Goal: Transaction & Acquisition: Obtain resource

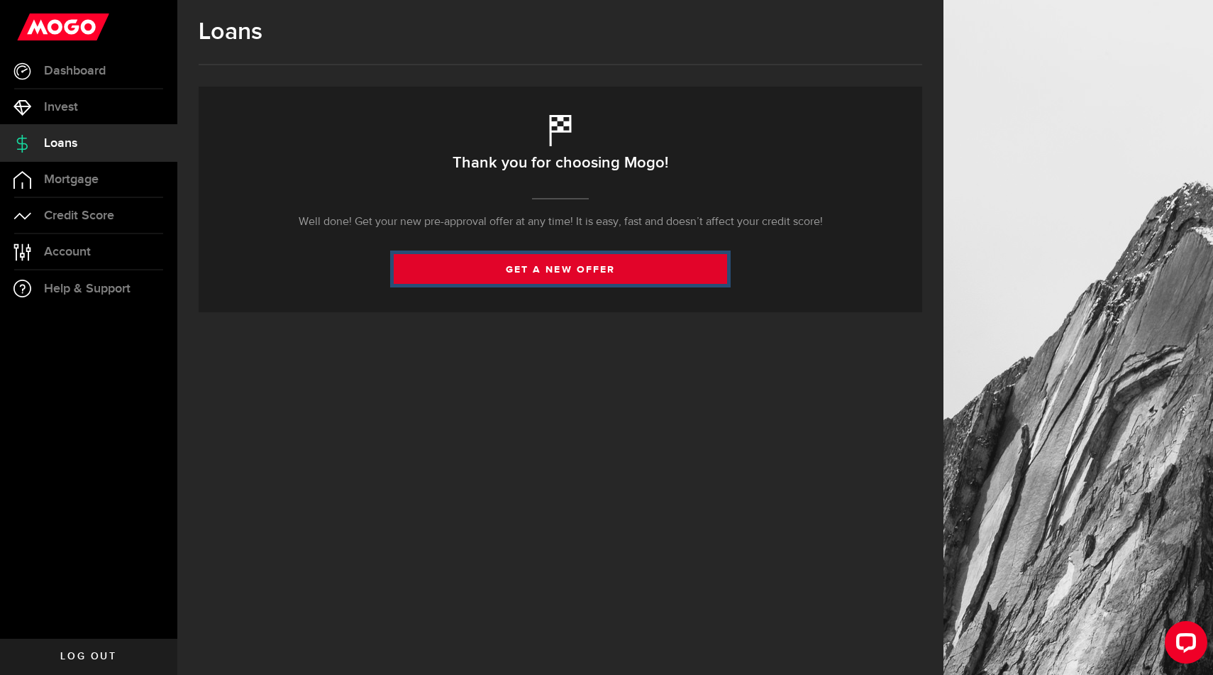
click at [548, 268] on link "get a new offer" at bounding box center [561, 269] width 334 height 30
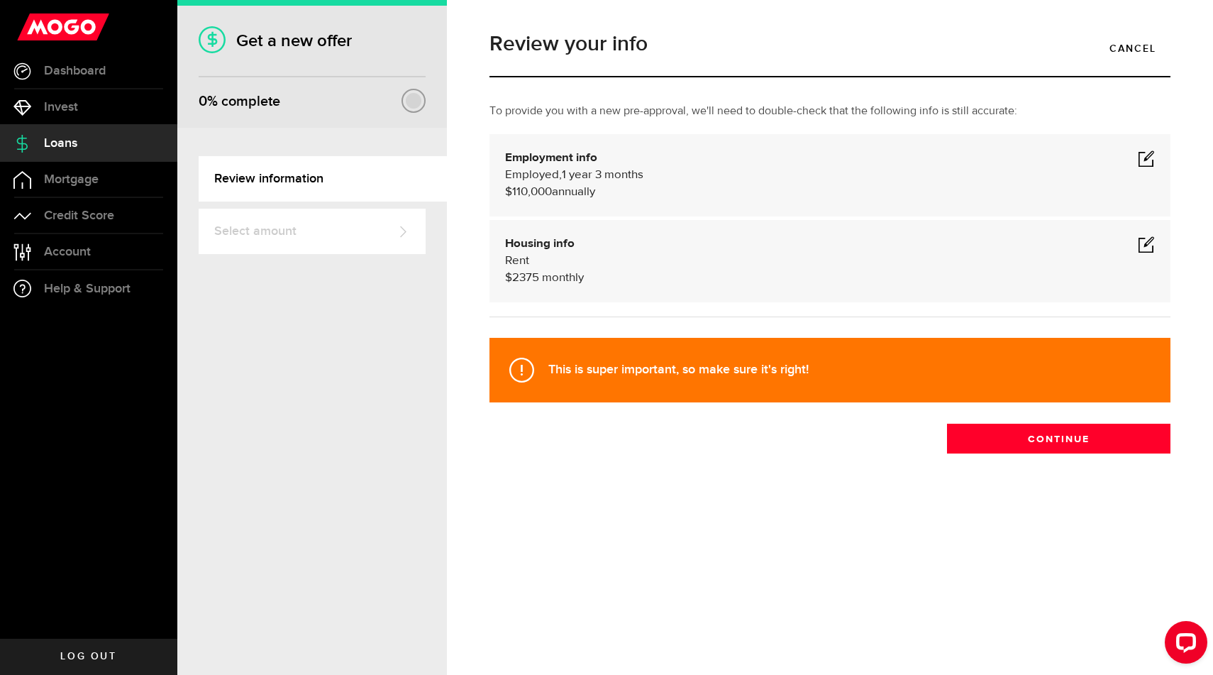
click at [1147, 158] on span at bounding box center [1146, 158] width 17 height 17
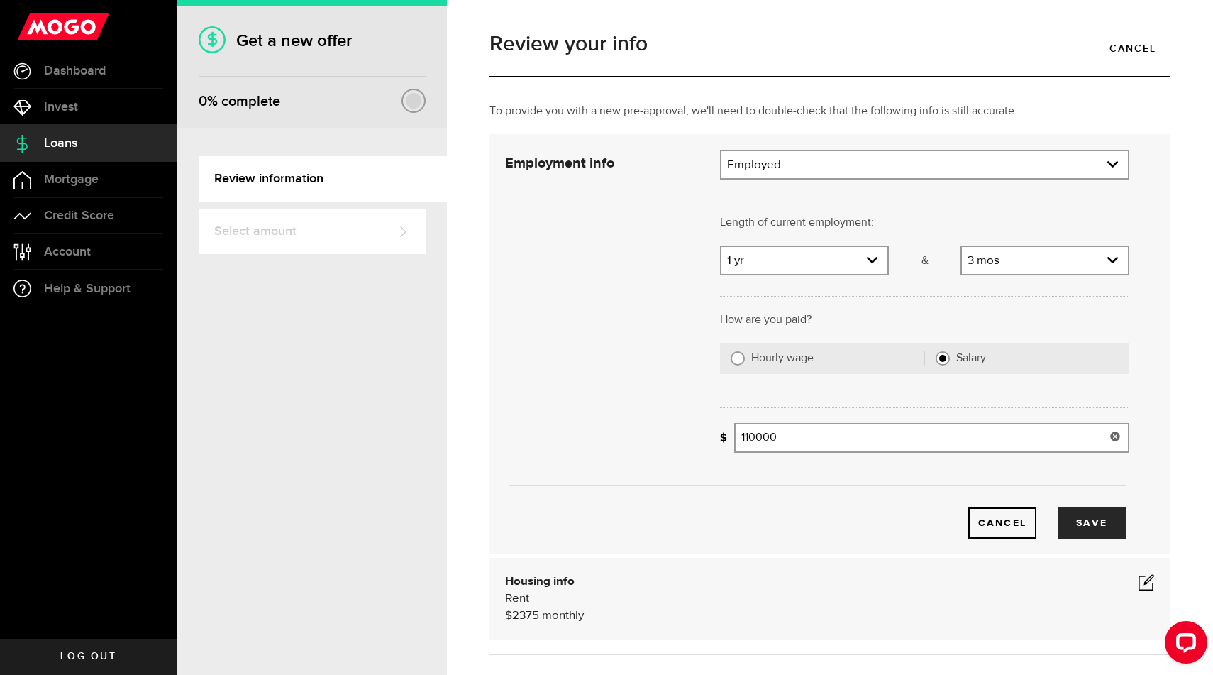
click at [757, 438] on input "110000" at bounding box center [931, 438] width 395 height 30
type input "130,000"
click at [1088, 529] on button "Save" at bounding box center [1092, 522] width 68 height 31
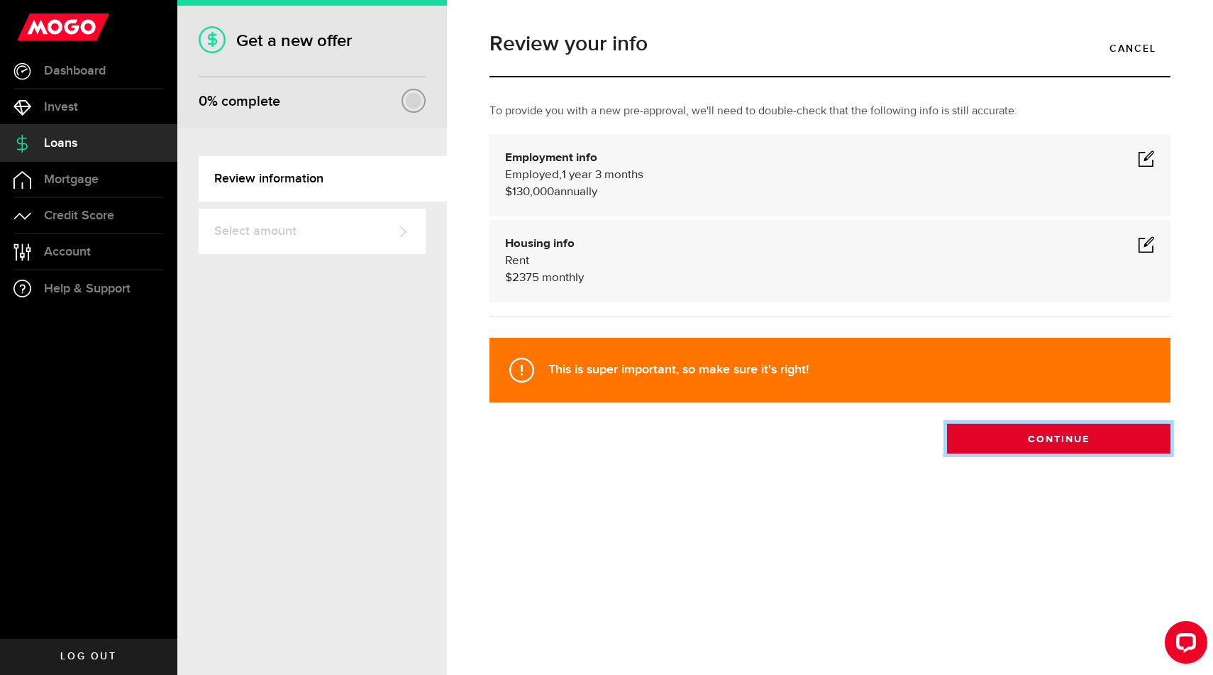
click at [1041, 433] on button "Continue" at bounding box center [1059, 439] width 224 height 30
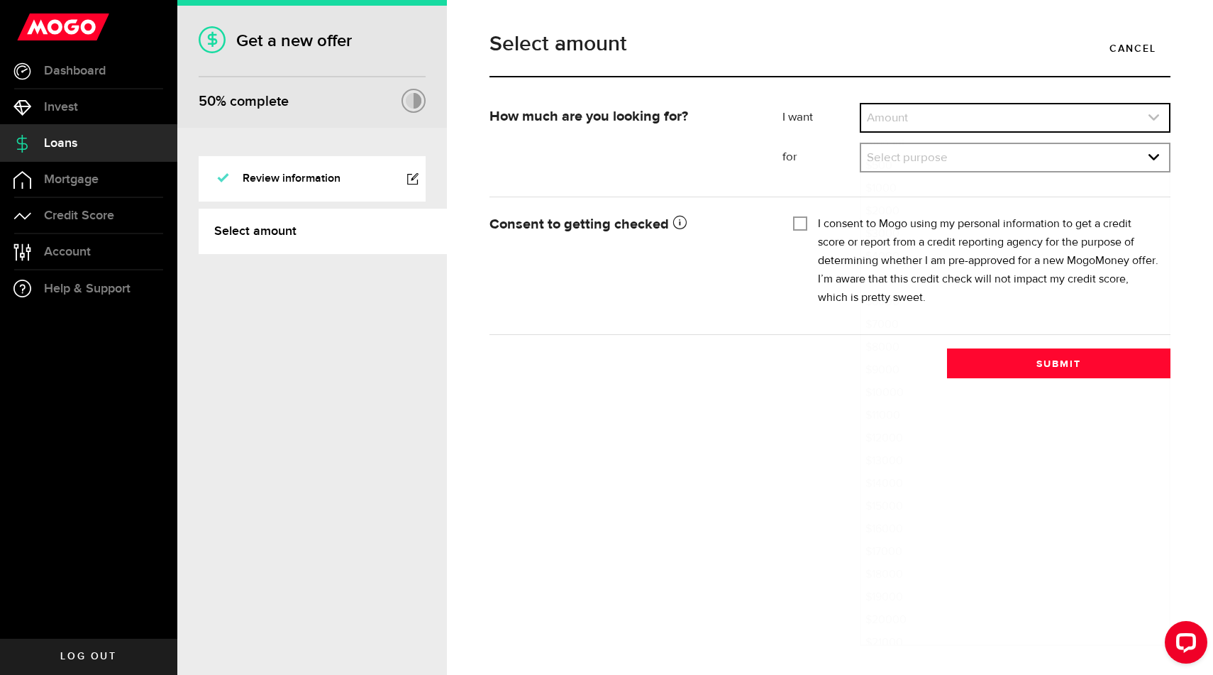
click at [947, 119] on link "expand select" at bounding box center [1015, 117] width 308 height 27
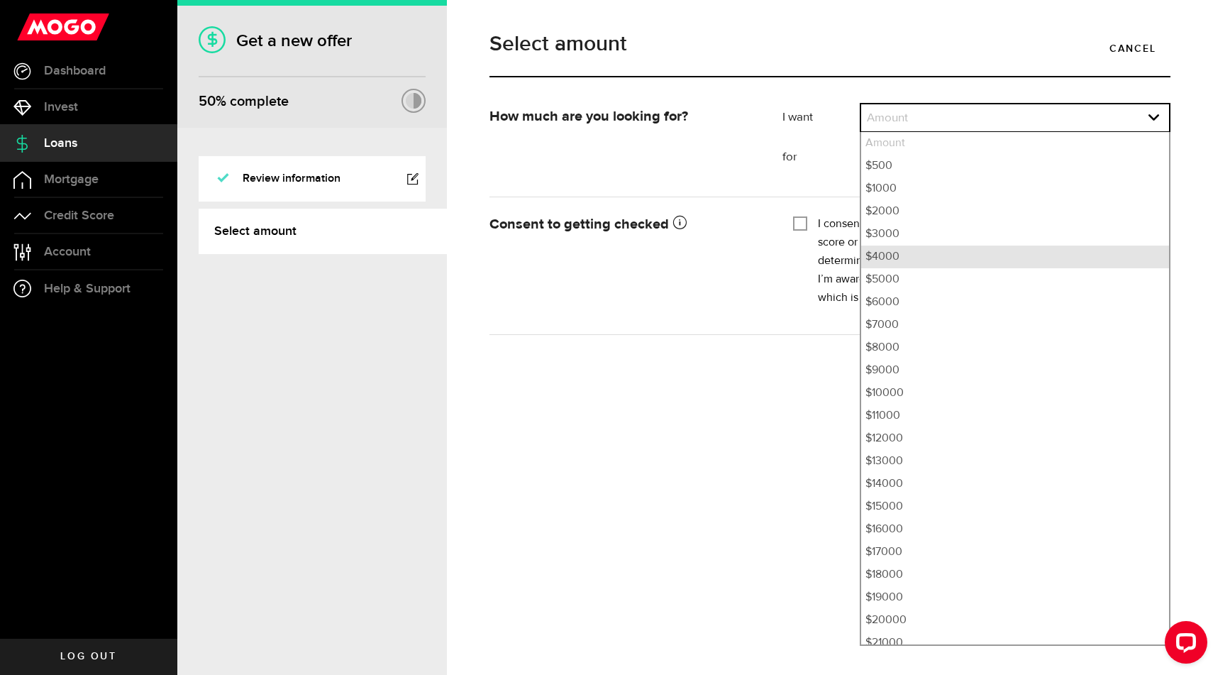
click at [928, 253] on li "$4000" at bounding box center [1015, 257] width 308 height 23
select select "4000"
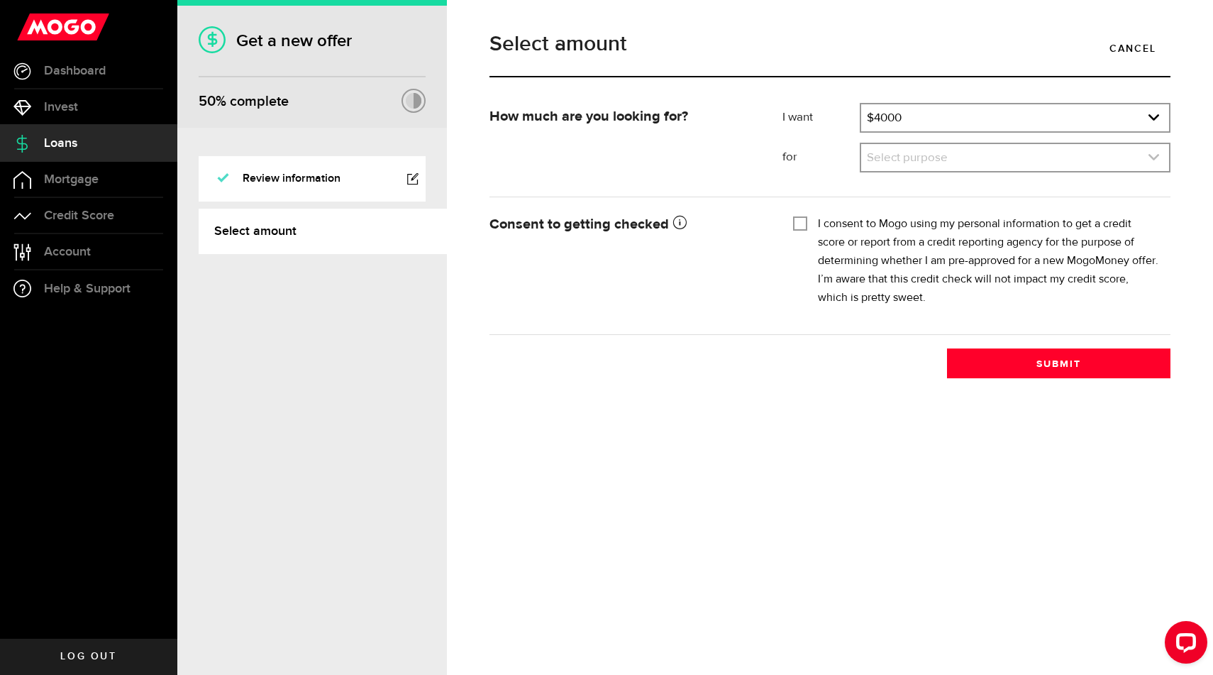
click at [940, 149] on link "expand select" at bounding box center [1015, 157] width 308 height 27
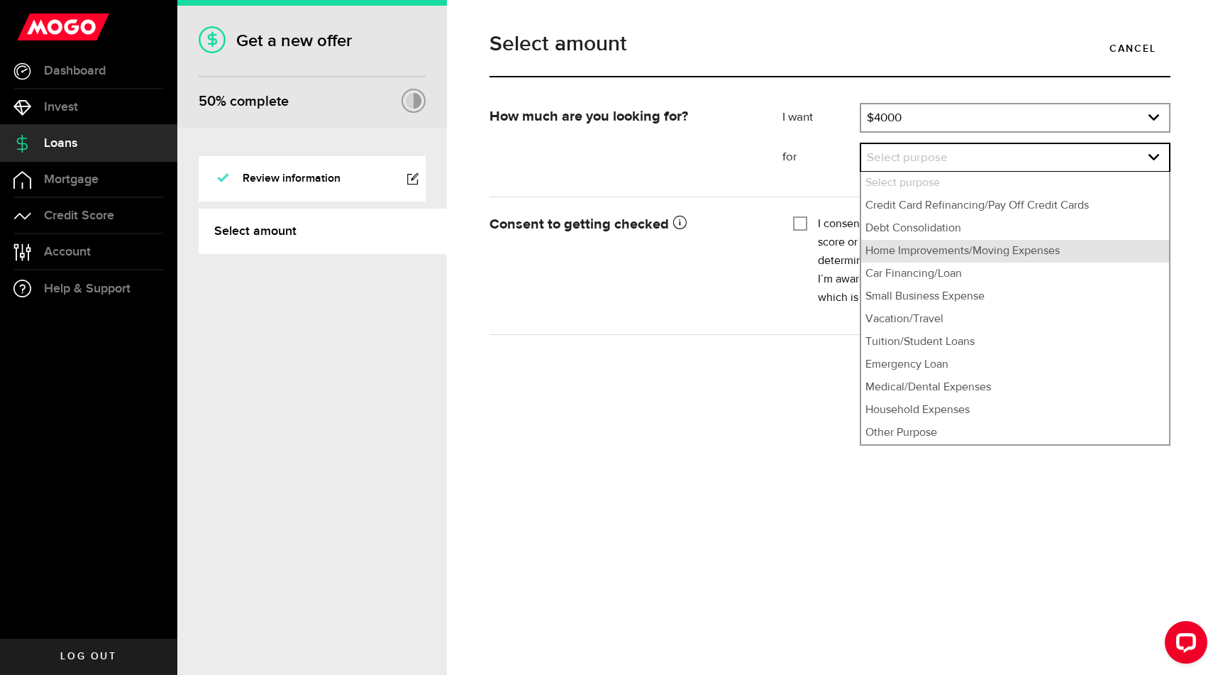
click at [1089, 247] on li "Home Improvements/Moving Expenses" at bounding box center [1015, 251] width 308 height 23
select select "Home Improvements/Moving Expenses"
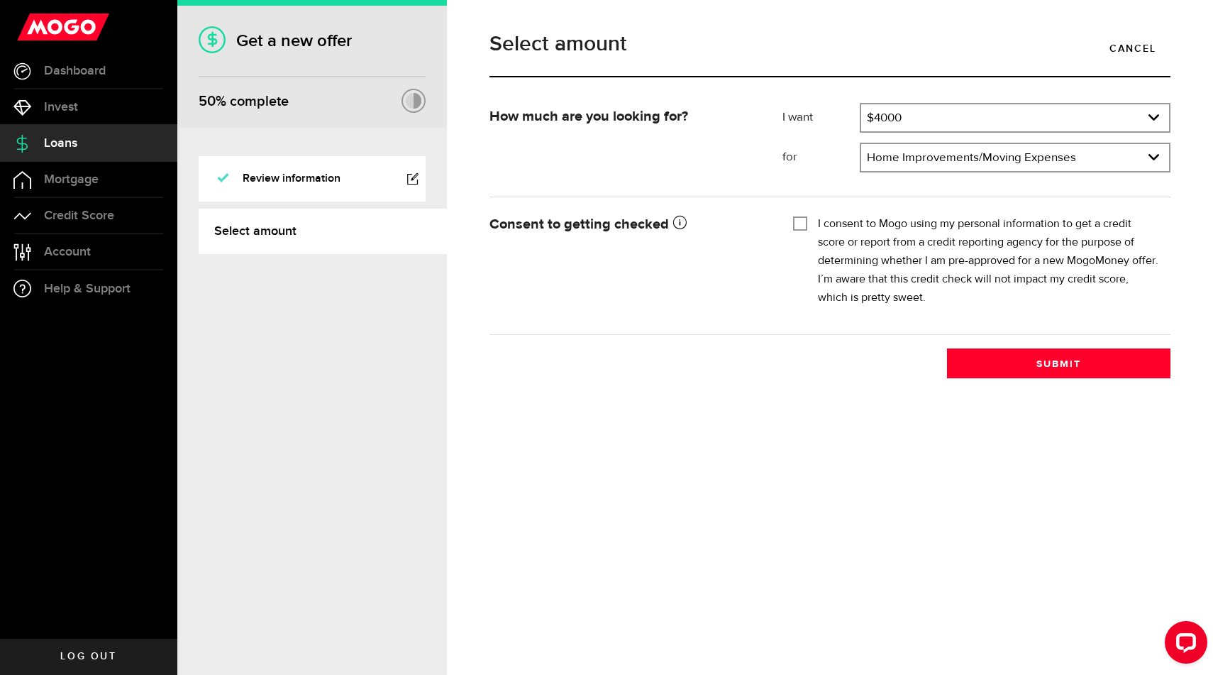
click at [800, 224] on input "I consent to Mogo using my personal information to get a credit score or report…" at bounding box center [800, 222] width 14 height 14
checkbox input "true"
click at [759, 425] on div "Select amount Cancel How much are you looking for? I want Amount How much credi…" at bounding box center [830, 337] width 766 height 675
click at [1069, 365] on button "Submit" at bounding box center [1059, 363] width 224 height 30
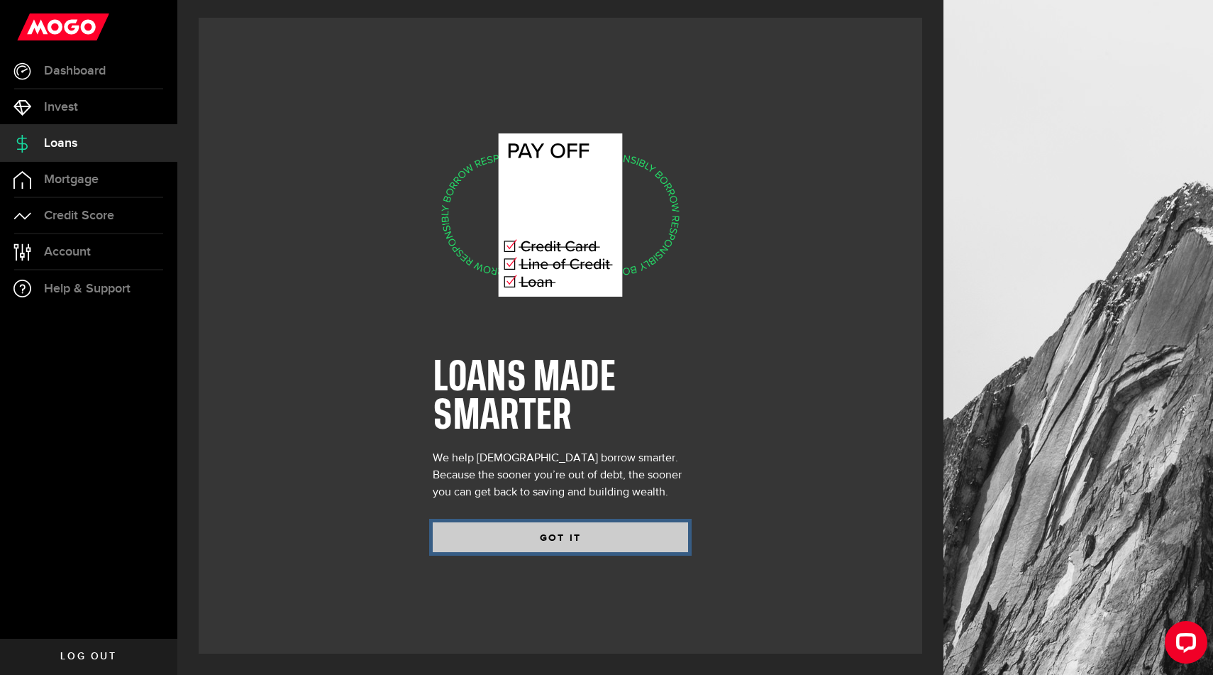
click at [564, 531] on button "GOT IT" at bounding box center [560, 537] width 255 height 30
